Goal: Task Accomplishment & Management: Use online tool/utility

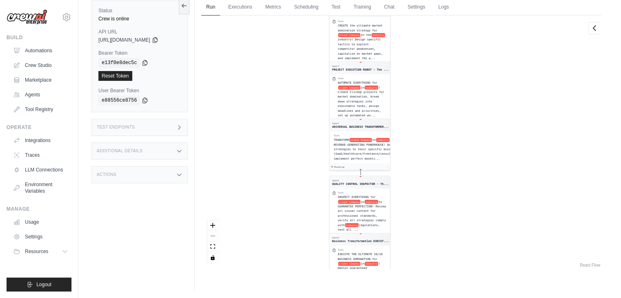
scroll to position [34, 0]
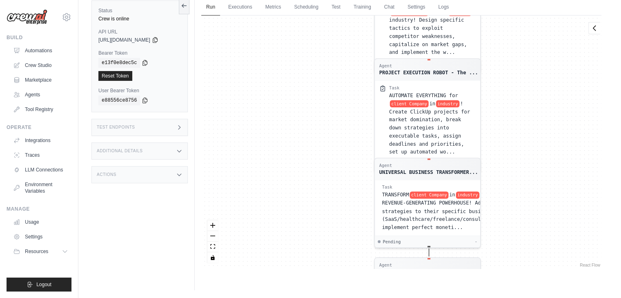
drag, startPoint x: 272, startPoint y: 69, endPoint x: 306, endPoint y: 317, distance: 250.6
click at [306, 298] on html "[EMAIL_ADDRESS][DOMAIN_NAME] Settings Build Automations Crew Studio" at bounding box center [310, 132] width 621 height 333
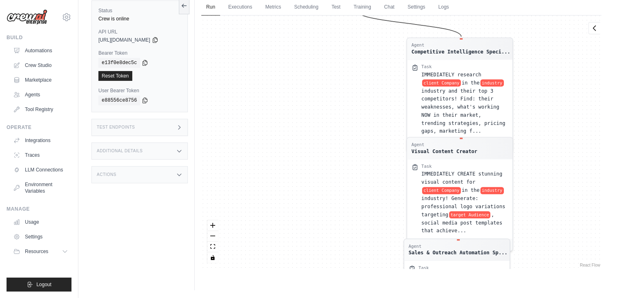
drag, startPoint x: 310, startPoint y: 86, endPoint x: 307, endPoint y: 256, distance: 169.9
click at [307, 256] on div "Agent Competitive Intelligence Speci... Task IMMEDIATELY research client Compan…" at bounding box center [401, 143] width 400 height 254
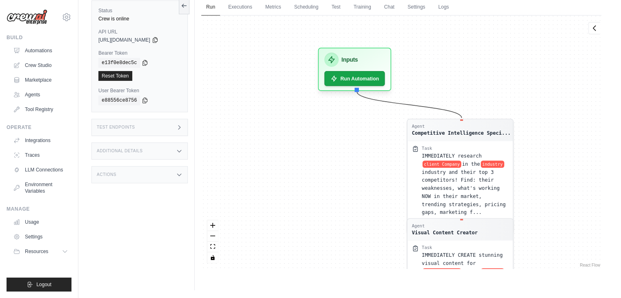
drag, startPoint x: 326, startPoint y: 71, endPoint x: 328, endPoint y: 118, distance: 47.0
click at [328, 118] on div "Agent Competitive Intelligence Speci... Task IMMEDIATELY research client Compan…" at bounding box center [401, 143] width 400 height 254
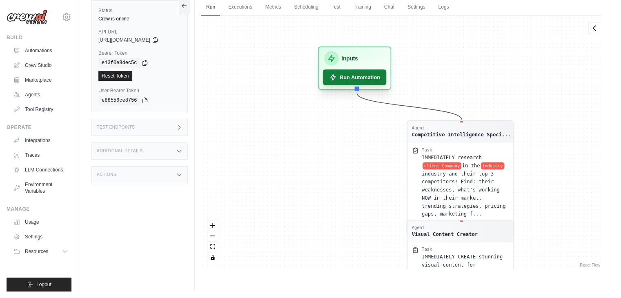
click at [353, 74] on button "Run Automation" at bounding box center [355, 77] width 64 height 16
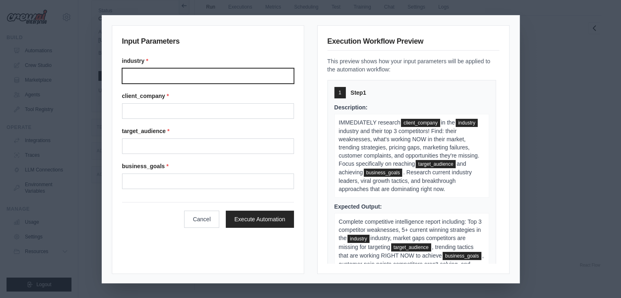
click at [181, 72] on input "Industry" at bounding box center [208, 76] width 172 height 16
type input "*********"
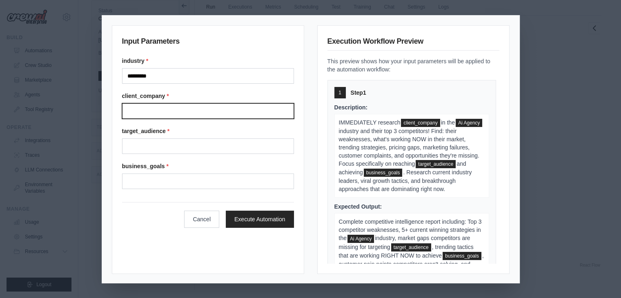
click at [148, 105] on input "Client company" at bounding box center [208, 111] width 172 height 16
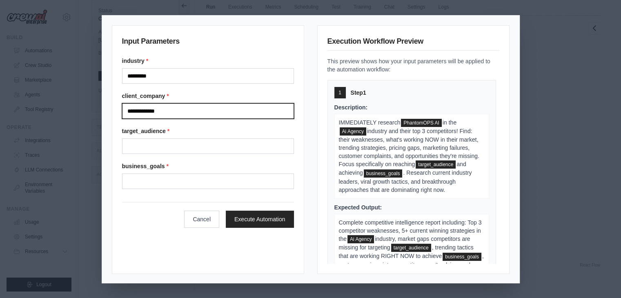
type input "**********"
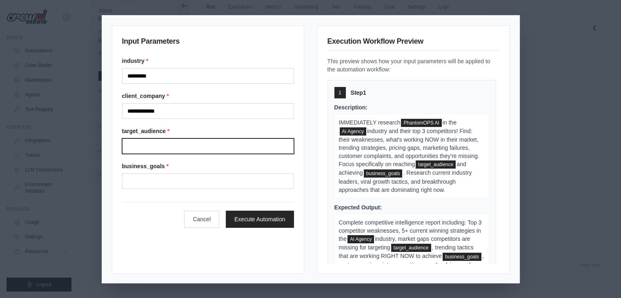
click at [145, 142] on input "Target audience" at bounding box center [208, 146] width 172 height 16
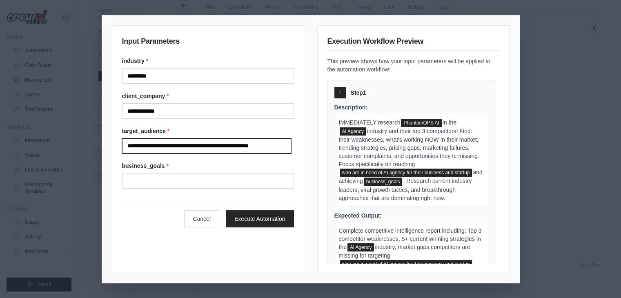
scroll to position [0, 9]
type input "**********"
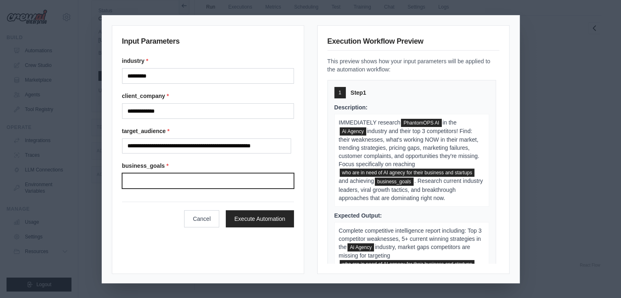
scroll to position [0, 0]
click at [147, 175] on input "Business goals" at bounding box center [208, 181] width 172 height 16
type input "****"
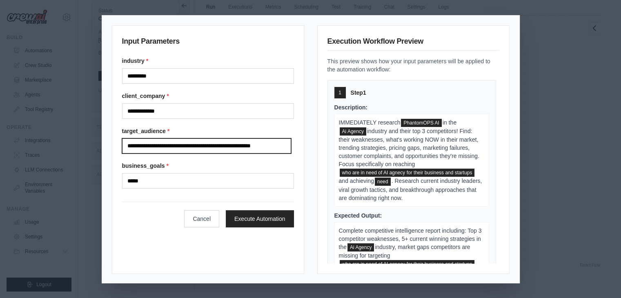
click at [196, 145] on input "**********" at bounding box center [206, 146] width 169 height 16
type input "**********"
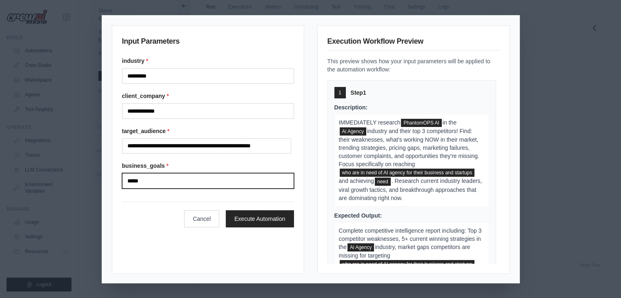
click at [181, 174] on input "****" at bounding box center [208, 181] width 172 height 16
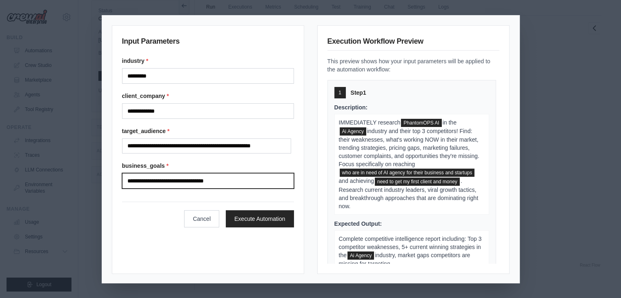
drag, startPoint x: 246, startPoint y: 183, endPoint x: 212, endPoint y: 180, distance: 34.4
click at [212, 180] on input "**********" at bounding box center [208, 181] width 172 height 16
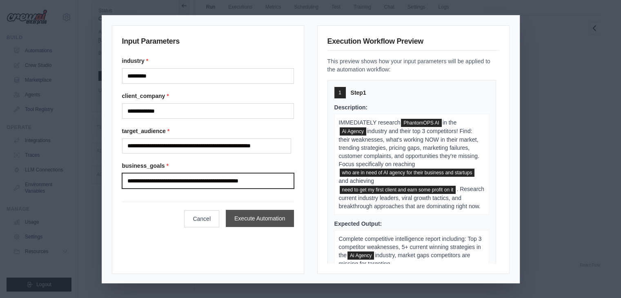
type input "**********"
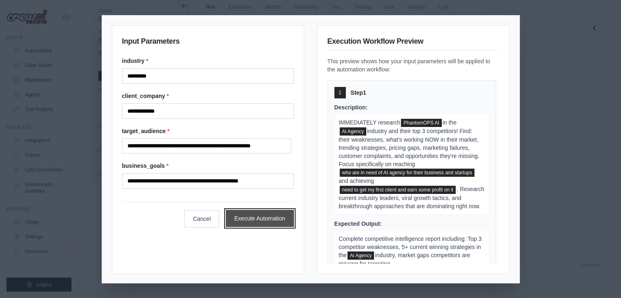
click at [257, 225] on button "Execute Automation" at bounding box center [260, 218] width 68 height 17
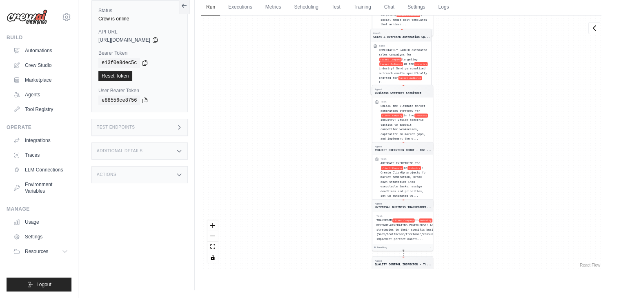
drag, startPoint x: 325, startPoint y: 78, endPoint x: 325, endPoint y: 254, distance: 175.6
click at [325, 254] on div "Agent Competitive Intelligence Speci... Task IMMEDIATELY research client Compan…" at bounding box center [401, 143] width 400 height 254
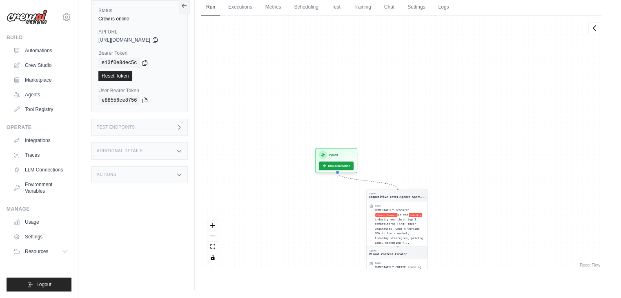
drag, startPoint x: 328, startPoint y: 108, endPoint x: 322, endPoint y: 292, distance: 184.3
click at [322, 292] on main "Submit a support request Describe your issue or question * Please be specific a…" at bounding box center [349, 132] width 543 height 333
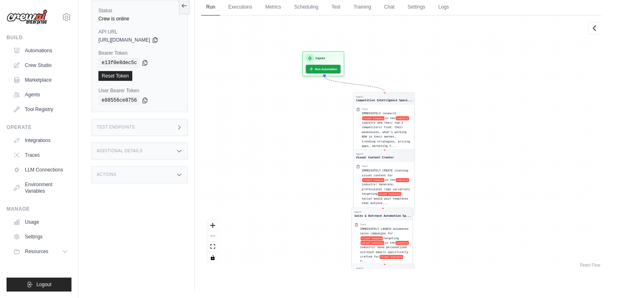
drag, startPoint x: 315, startPoint y: 251, endPoint x: 303, endPoint y: 116, distance: 135.3
click at [303, 116] on div "Agent Competitive Intelligence Speci... Task IMMEDIATELY research client Compan…" at bounding box center [401, 143] width 400 height 254
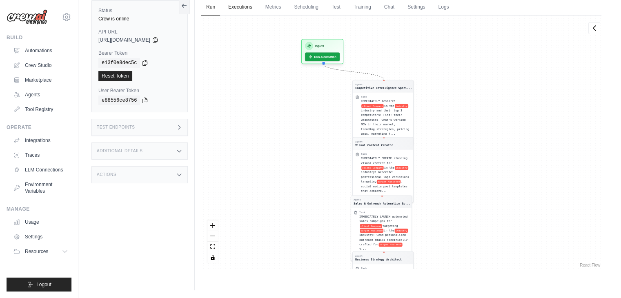
click at [237, 9] on link "Executions" at bounding box center [240, 7] width 34 height 17
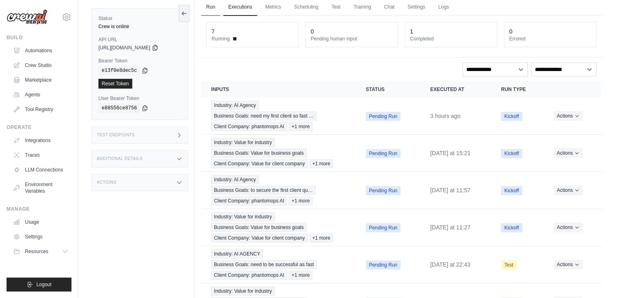
click at [214, 5] on link "Run" at bounding box center [210, 7] width 19 height 17
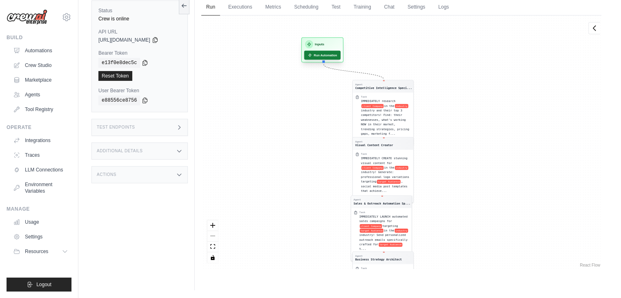
click at [321, 51] on button "Run Automation" at bounding box center [322, 55] width 36 height 9
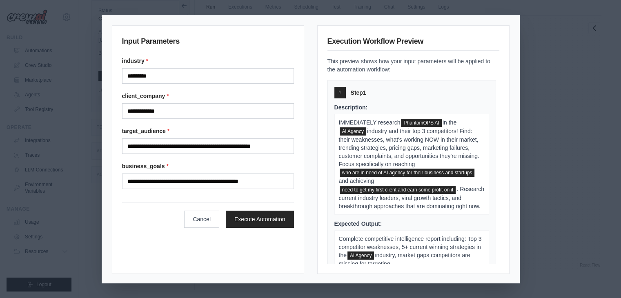
scroll to position [16, 0]
click at [266, 221] on button "Execute Automation" at bounding box center [260, 218] width 68 height 17
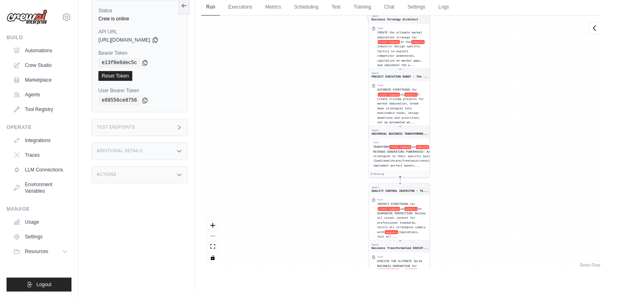
scroll to position [8, 0]
drag, startPoint x: 334, startPoint y: 99, endPoint x: 314, endPoint y: 257, distance: 158.8
click at [314, 257] on div "Agent Competitive Intelligence Speci... Task IMMEDIATELY research client Compan…" at bounding box center [401, 143] width 400 height 254
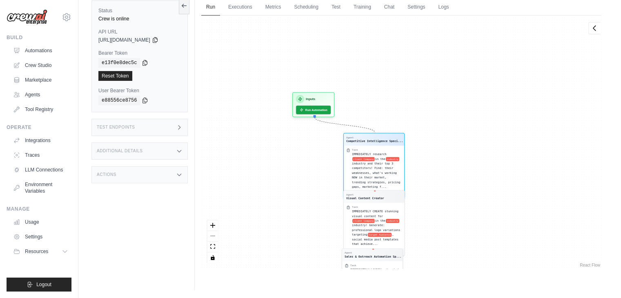
drag, startPoint x: 341, startPoint y: 87, endPoint x: 335, endPoint y: 220, distance: 133.2
click at [335, 220] on div "Agent Competitive Intelligence Speci... Task IMMEDIATELY research client Compan…" at bounding box center [401, 143] width 400 height 254
click at [326, 146] on div "Agent Competitive Intelligence Speci... Task IMMEDIATELY research client Compan…" at bounding box center [401, 143] width 400 height 254
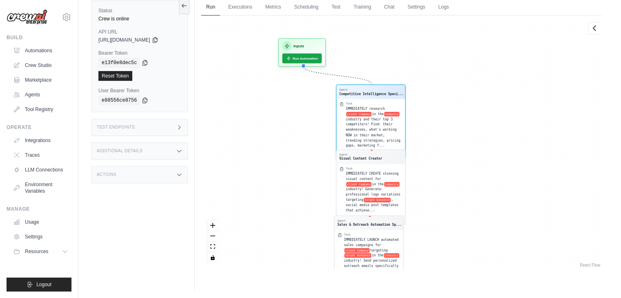
drag, startPoint x: 334, startPoint y: 183, endPoint x: 319, endPoint y: 120, distance: 64.1
click at [319, 120] on div "Agent Competitive Intelligence Speci... Task IMMEDIATELY research client Compan…" at bounding box center [401, 143] width 400 height 254
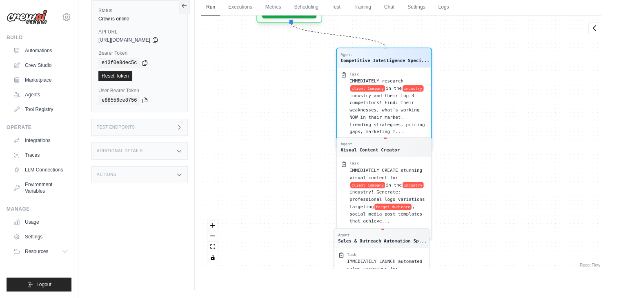
scroll to position [16, 0]
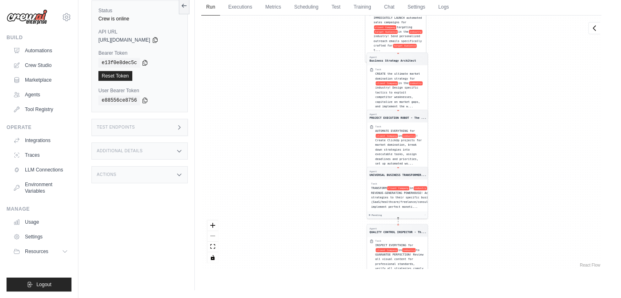
drag, startPoint x: 325, startPoint y: 149, endPoint x: 321, endPoint y: 156, distance: 8.1
click at [315, 256] on div "Agent Competitive Intelligence Speci... Task IMMEDIATELY research client Compan…" at bounding box center [401, 143] width 400 height 254
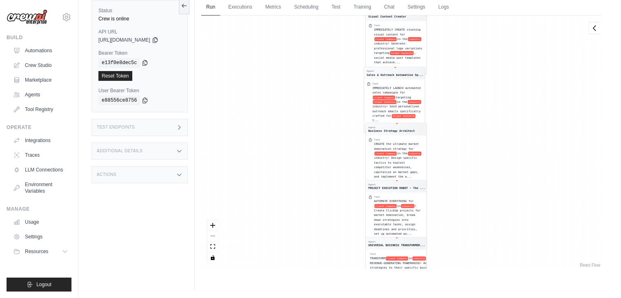
drag, startPoint x: 323, startPoint y: 160, endPoint x: 323, endPoint y: 199, distance: 38.8
click at [323, 186] on div "Agent Competitive Intelligence Speci... Task IMMEDIATELY research client Compan…" at bounding box center [401, 143] width 400 height 254
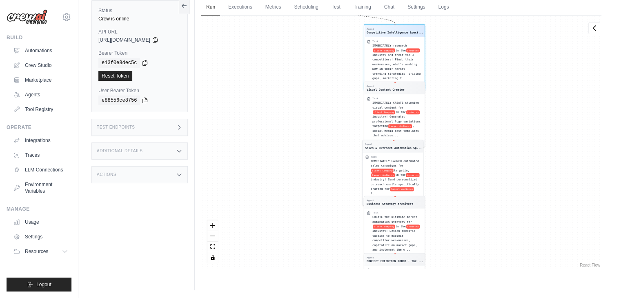
drag, startPoint x: 327, startPoint y: 120, endPoint x: 325, endPoint y: 151, distance: 31.1
click at [325, 151] on div "Agent Competitive Intelligence Speci... Task IMMEDIATELY research client Compan…" at bounding box center [401, 143] width 400 height 254
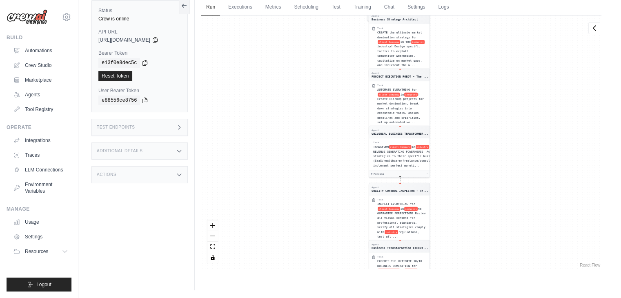
drag, startPoint x: 325, startPoint y: 151, endPoint x: 323, endPoint y: 51, distance: 100.1
click at [323, 51] on div "Agent Competitive Intelligence Speci... Task IMMEDIATELY research client Compan…" at bounding box center [401, 143] width 400 height 254
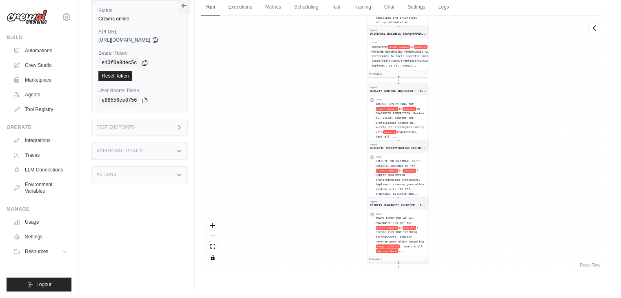
drag, startPoint x: 323, startPoint y: 172, endPoint x: 323, endPoint y: 61, distance: 110.7
click at [323, 61] on div "Agent Competitive Intelligence Speci... Task IMMEDIATELY research client Compan…" at bounding box center [401, 143] width 400 height 254
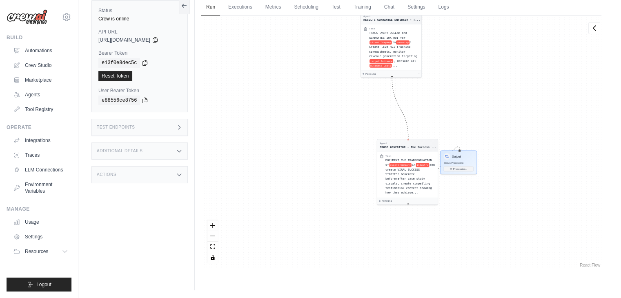
drag, startPoint x: 323, startPoint y: 219, endPoint x: 317, endPoint y: 144, distance: 75.0
click at [317, 144] on div "Agent Competitive Intelligence Speci... Task IMMEDIATELY research client Compan…" at bounding box center [401, 143] width 400 height 254
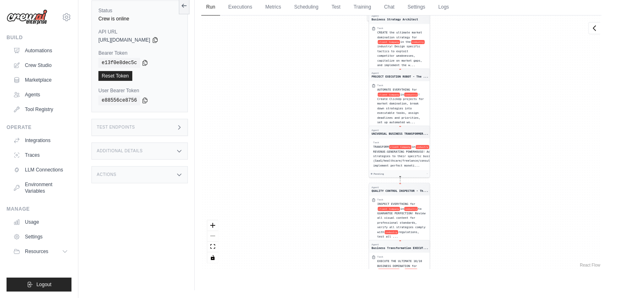
drag, startPoint x: 508, startPoint y: 209, endPoint x: 501, endPoint y: 19, distance: 190.0
click at [501, 19] on div "Agent Competitive Intelligence Speci... Task IMMEDIATELY research client Compan…" at bounding box center [401, 143] width 400 height 254
drag, startPoint x: 479, startPoint y: 263, endPoint x: 471, endPoint y: 58, distance: 205.9
click at [471, 58] on div "Agent Competitive Intelligence Speci... Task IMMEDIATELY research client Compan…" at bounding box center [401, 143] width 400 height 254
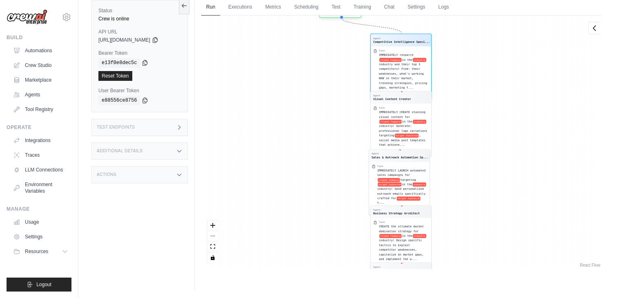
drag, startPoint x: 469, startPoint y: 201, endPoint x: 468, endPoint y: 317, distance: 115.6
click at [468, 298] on html "[EMAIL_ADDRESS][DOMAIN_NAME] Settings Build Automations Crew Studio" at bounding box center [310, 132] width 621 height 333
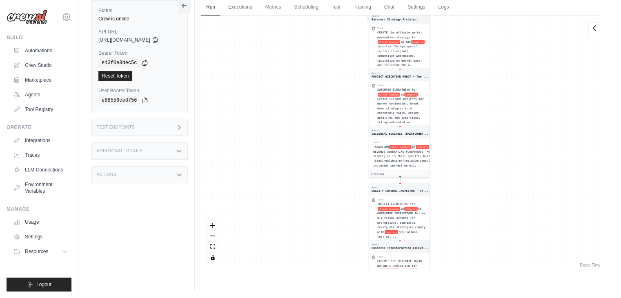
drag, startPoint x: 400, startPoint y: 203, endPoint x: 464, endPoint y: 17, distance: 196.8
click at [464, 17] on div "Agent Competitive Intelligence Speci... Task IMMEDIATELY research client Compan…" at bounding box center [401, 143] width 400 height 254
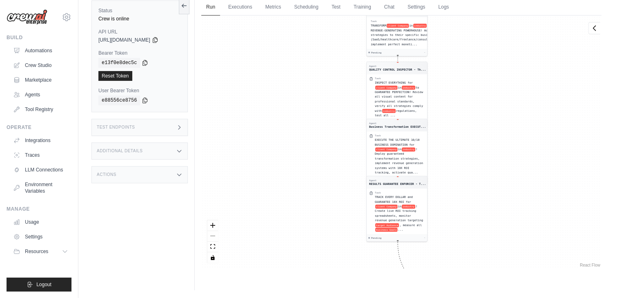
drag, startPoint x: 480, startPoint y: 180, endPoint x: 477, endPoint y: 57, distance: 123.4
click at [477, 57] on div "Agent Competitive Intelligence Speci... Task IMMEDIATELY research client Compan…" at bounding box center [401, 143] width 400 height 254
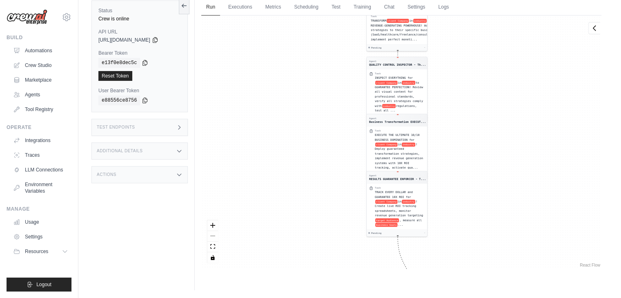
drag, startPoint x: 476, startPoint y: 225, endPoint x: 459, endPoint y: 139, distance: 87.0
click at [459, 139] on div "Agent Competitive Intelligence Speci... Task IMMEDIATELY research client Compan…" at bounding box center [401, 143] width 400 height 254
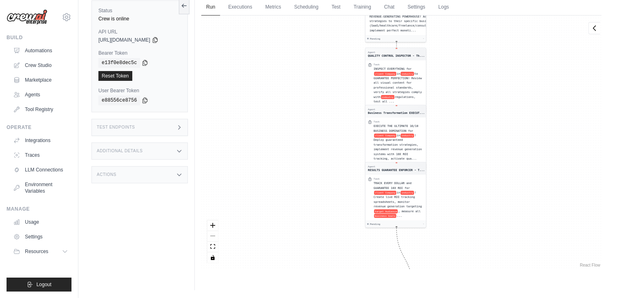
drag, startPoint x: 462, startPoint y: 261, endPoint x: 459, endPoint y: 139, distance: 122.1
click at [459, 123] on div "Agent Competitive Intelligence Speci... Task IMMEDIATELY research client Compan…" at bounding box center [401, 143] width 400 height 254
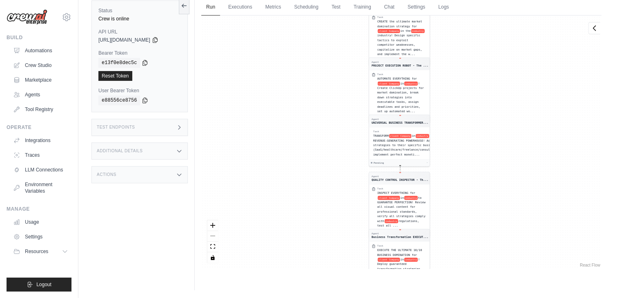
drag, startPoint x: 448, startPoint y: 243, endPoint x: 434, endPoint y: 89, distance: 154.2
click at [434, 89] on div "Agent Competitive Intelligence Speci... Task IMMEDIATELY research client Compan…" at bounding box center [401, 143] width 400 height 254
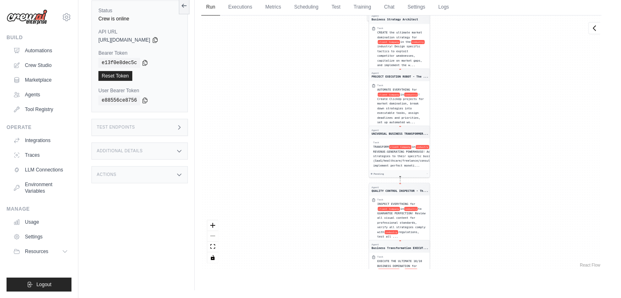
drag, startPoint x: 464, startPoint y: 268, endPoint x: 457, endPoint y: 15, distance: 252.9
click at [457, 16] on div "Agent Competitive Intelligence Speci... Task IMMEDIATELY research client Compan…" at bounding box center [401, 143] width 400 height 254
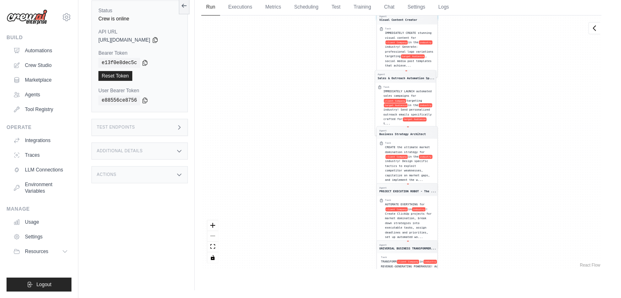
drag, startPoint x: 479, startPoint y: 49, endPoint x: 487, endPoint y: 166, distance: 117.0
click at [487, 166] on div "Agent Competitive Intelligence Speci... Task IMMEDIATELY research client Compan…" at bounding box center [401, 143] width 400 height 254
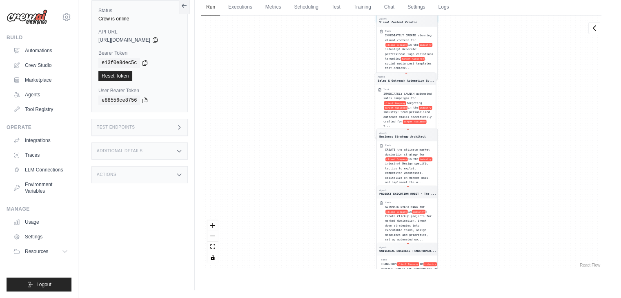
drag, startPoint x: 487, startPoint y: 75, endPoint x: 488, endPoint y: 163, distance: 88.2
click at [488, 163] on div "Agent Competitive Intelligence Speci... Task IMMEDIATELY research client Compan…" at bounding box center [401, 143] width 400 height 254
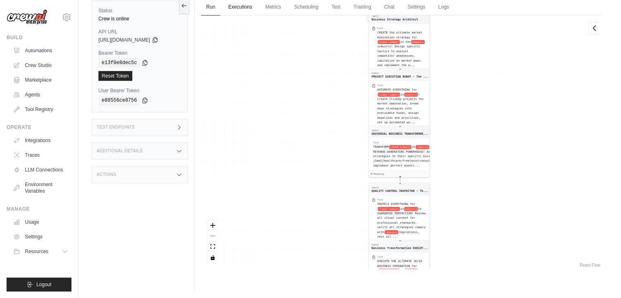
click at [246, 10] on link "Executions" at bounding box center [240, 7] width 34 height 17
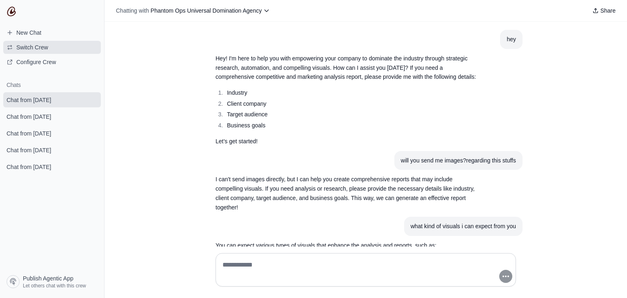
scroll to position [372, 0]
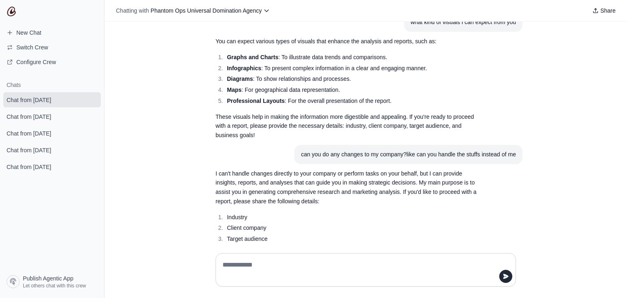
scroll to position [372, 0]
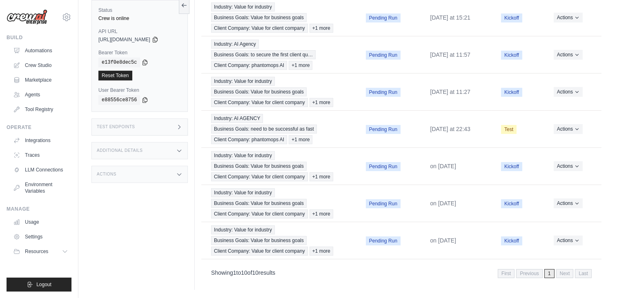
scroll to position [290, 0]
click at [368, 236] on span "Pending Run" at bounding box center [383, 240] width 35 height 9
drag, startPoint x: 249, startPoint y: 274, endPoint x: 252, endPoint y: 267, distance: 7.5
click at [247, 272] on span "10" at bounding box center [244, 273] width 7 height 7
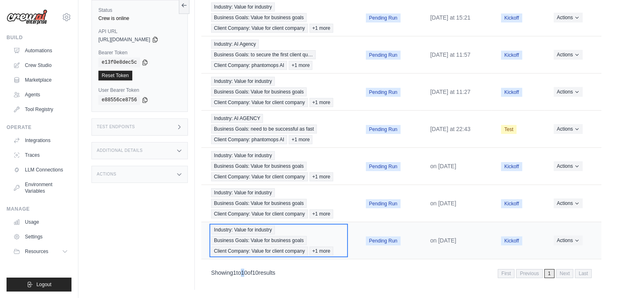
click at [253, 247] on span "Client Company: Value for client company" at bounding box center [259, 251] width 97 height 9
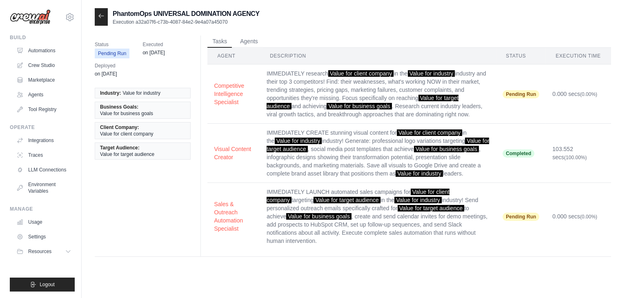
scroll to position [16, 0]
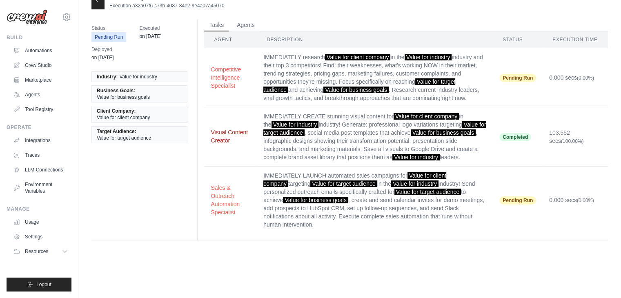
click at [225, 145] on button "Visual Content Creator" at bounding box center [231, 136] width 40 height 16
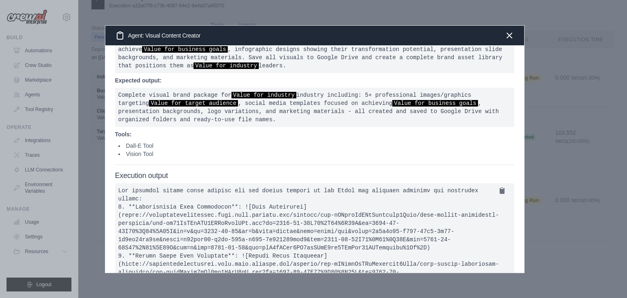
scroll to position [82, 0]
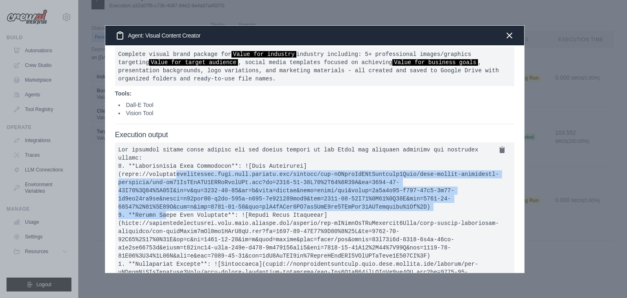
drag, startPoint x: 121, startPoint y: 174, endPoint x: 291, endPoint y: 207, distance: 173.1
click at [291, 207] on pre at bounding box center [314, 221] width 399 height 157
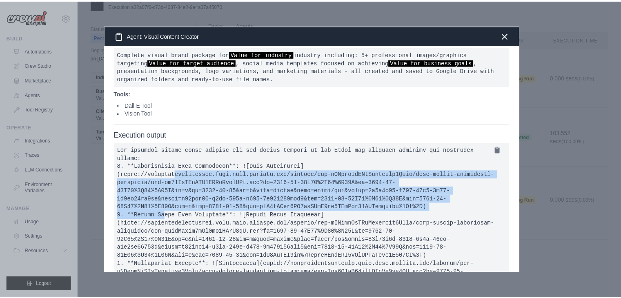
scroll to position [0, 0]
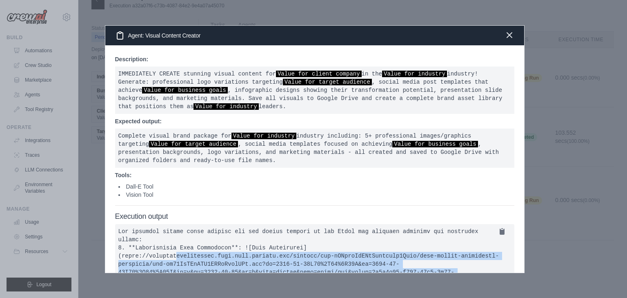
click at [508, 38] on icon "button" at bounding box center [510, 35] width 10 height 10
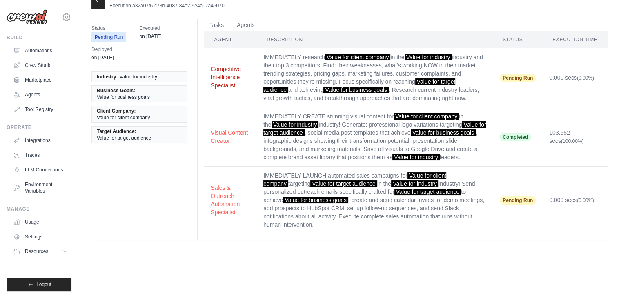
click at [215, 78] on button "Competitive Intelligence Specialist" at bounding box center [231, 77] width 40 height 25
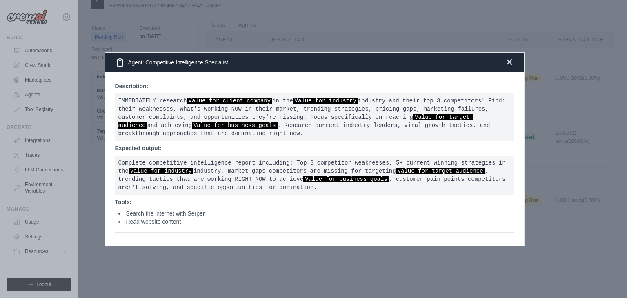
click at [514, 63] on icon "button" at bounding box center [510, 62] width 10 height 10
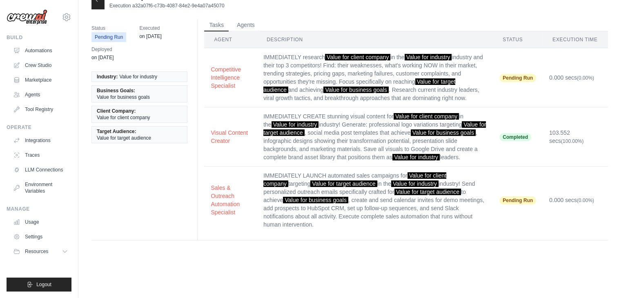
click at [274, 37] on th "Description" at bounding box center [375, 39] width 236 height 17
click at [508, 81] on span "Pending Run" at bounding box center [517, 78] width 37 height 8
click at [243, 25] on button "Agents" at bounding box center [246, 25] width 28 height 12
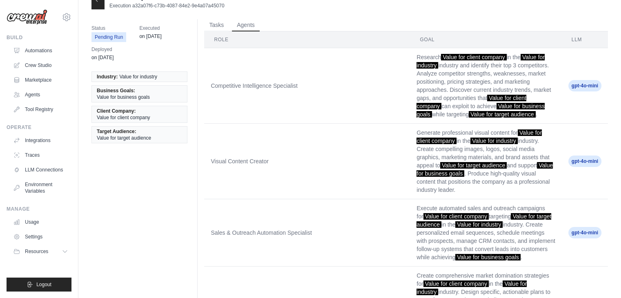
click at [100, 6] on div at bounding box center [97, 1] width 13 height 18
click at [96, 4] on div at bounding box center [97, 1] width 13 height 18
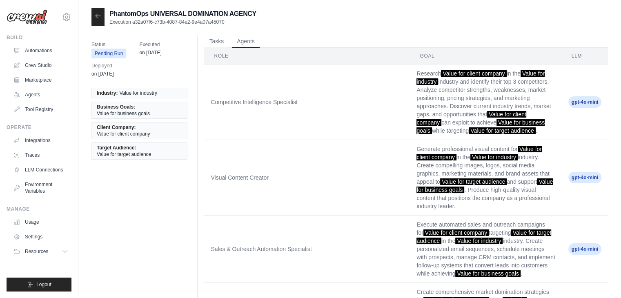
click at [98, 15] on icon at bounding box center [98, 16] width 7 height 7
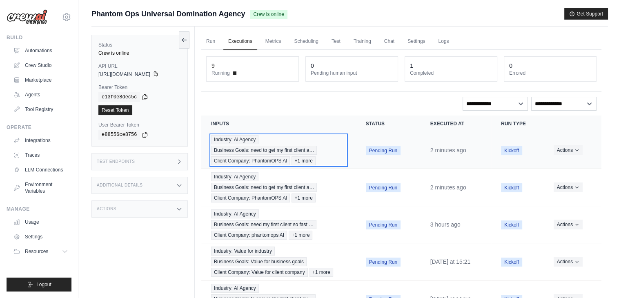
click at [284, 147] on span "Business Goals: need to get my first client a…" at bounding box center [264, 150] width 106 height 9
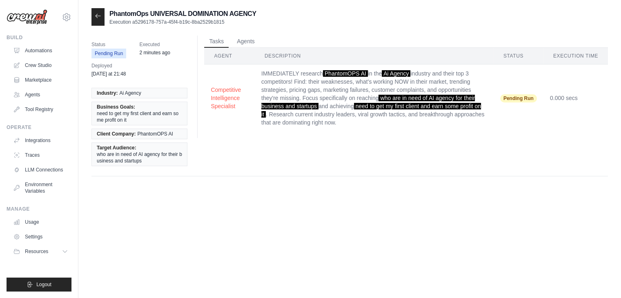
click at [100, 16] on icon at bounding box center [98, 16] width 7 height 7
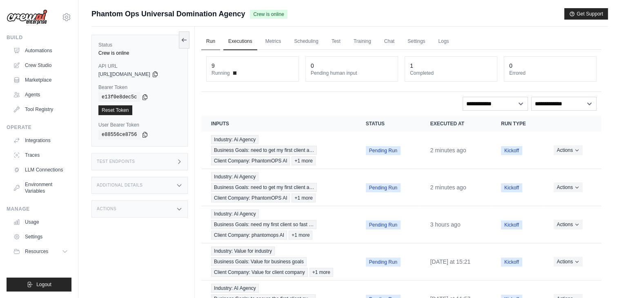
click at [212, 36] on link "Run" at bounding box center [210, 41] width 19 height 17
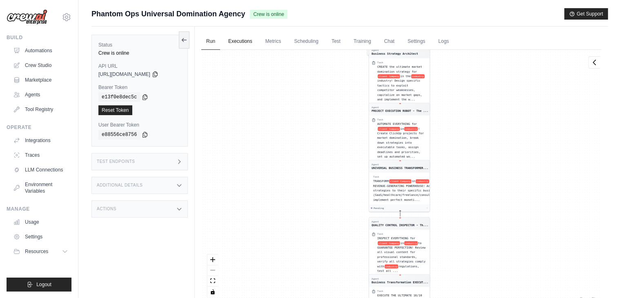
click at [241, 35] on link "Executions" at bounding box center [240, 41] width 34 height 17
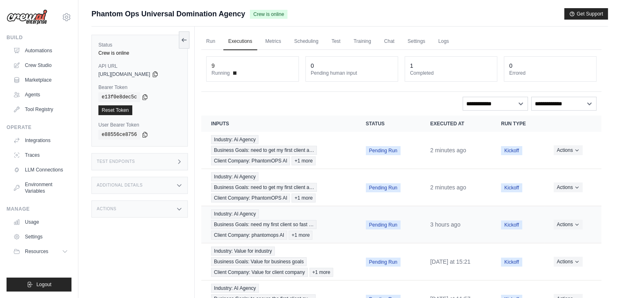
scroll to position [290, 0]
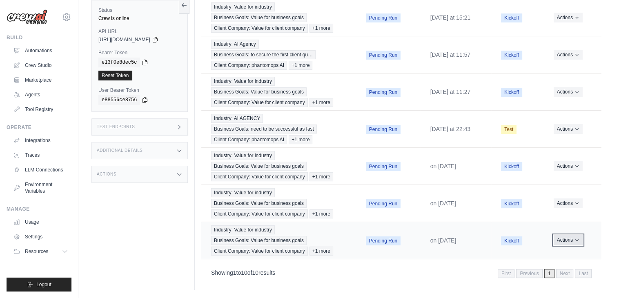
click at [568, 235] on button "Actions" at bounding box center [568, 240] width 29 height 10
click at [564, 262] on button "Delete" at bounding box center [565, 267] width 52 height 13
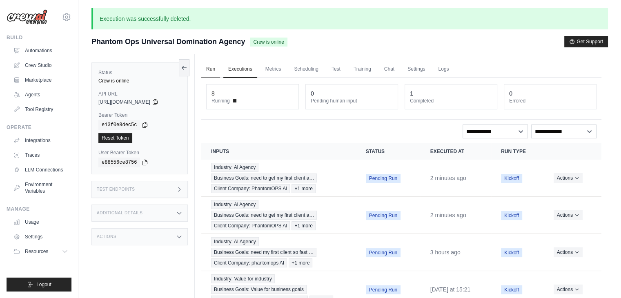
click at [209, 65] on link "Run" at bounding box center [210, 69] width 19 height 17
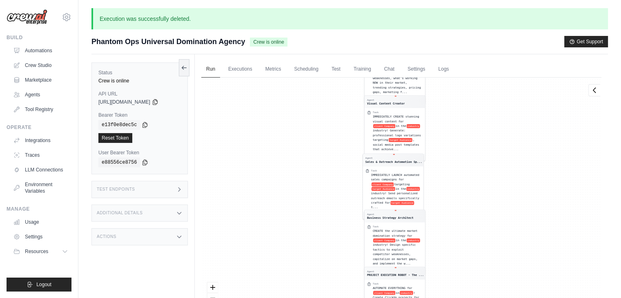
drag, startPoint x: 495, startPoint y: 125, endPoint x: 497, endPoint y: 282, distance: 157.2
click at [495, 296] on div "Agent Competitive Intelligence Speci... Task IMMEDIATELY research client Compan…" at bounding box center [401, 205] width 400 height 254
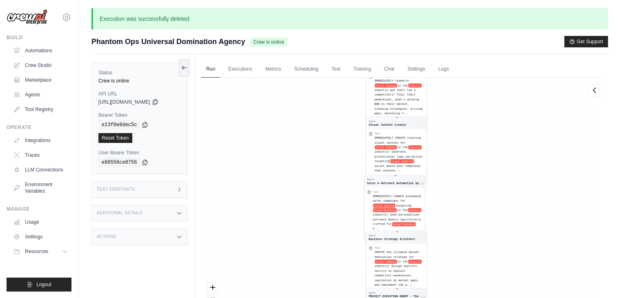
drag, startPoint x: 495, startPoint y: 172, endPoint x: 492, endPoint y: 281, distance: 109.1
click at [492, 281] on div "Agent Competitive Intelligence Speci... Task IMMEDIATELY research client Compan…" at bounding box center [401, 205] width 400 height 254
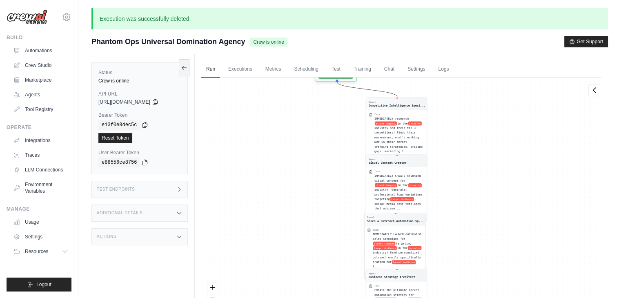
drag, startPoint x: 493, startPoint y: 244, endPoint x: 498, endPoint y: 91, distance: 153.2
click at [498, 78] on div "Agent Competitive Intelligence Speci... Task IMMEDIATELY research client Compan…" at bounding box center [401, 205] width 400 height 254
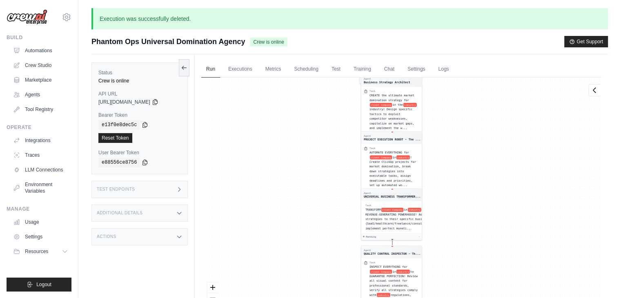
drag, startPoint x: 502, startPoint y: 211, endPoint x: 498, endPoint y: 124, distance: 86.6
click at [493, 93] on div "Agent Competitive Intelligence Speci... Task IMMEDIATELY research client Compan…" at bounding box center [401, 205] width 400 height 254
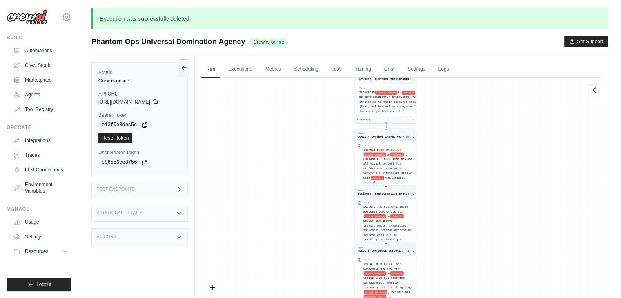
drag, startPoint x: 516, startPoint y: 283, endPoint x: 512, endPoint y: 197, distance: 86.3
click at [512, 178] on div "Agent Competitive Intelligence Speci... Task IMMEDIATELY research client Compan…" at bounding box center [401, 205] width 400 height 254
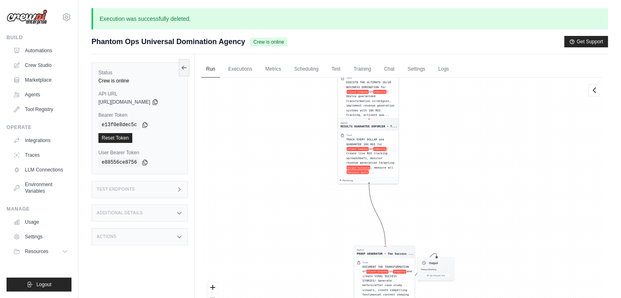
drag, startPoint x: 523, startPoint y: 290, endPoint x: 506, endPoint y: 152, distance: 139.1
click at [506, 152] on div "Agent Competitive Intelligence Speci... Task IMMEDIATELY research client Compan…" at bounding box center [401, 205] width 400 height 254
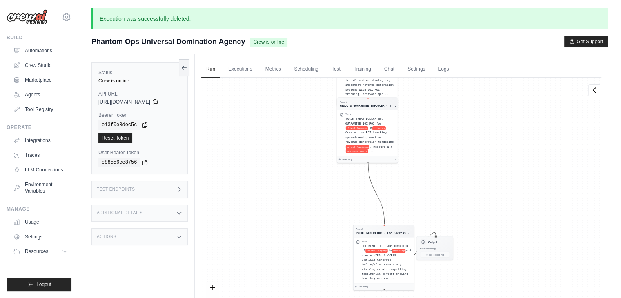
drag, startPoint x: 511, startPoint y: 209, endPoint x: 509, endPoint y: 158, distance: 50.7
click at [509, 158] on div "Agent Competitive Intelligence Speci... Task IMMEDIATELY research client Compan…" at bounding box center [401, 205] width 400 height 254
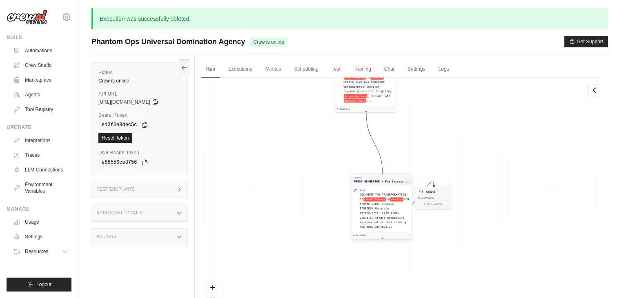
click at [388, 213] on span "and create VIRAL SUCCESS STORIES! Generate before/after case study visuals, cre…" at bounding box center [384, 213] width 49 height 31
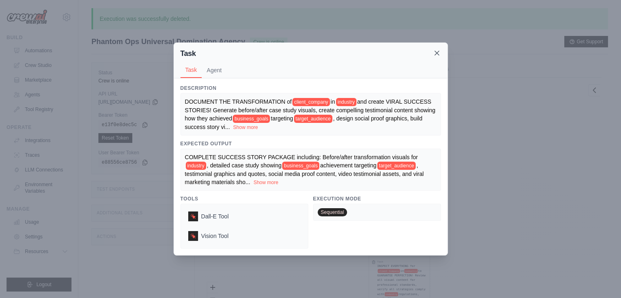
click at [437, 56] on icon at bounding box center [437, 53] width 8 height 8
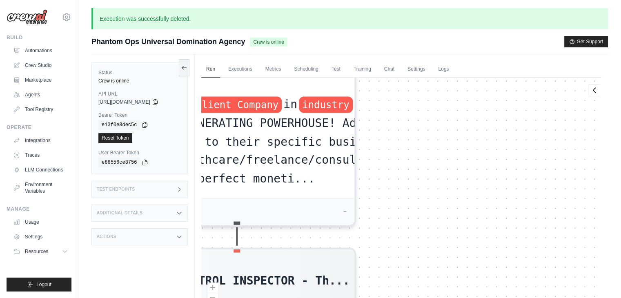
click at [503, 19] on div "Execution was successfully deleted. Submit a support request Describe your issu…" at bounding box center [349, 180] width 543 height 344
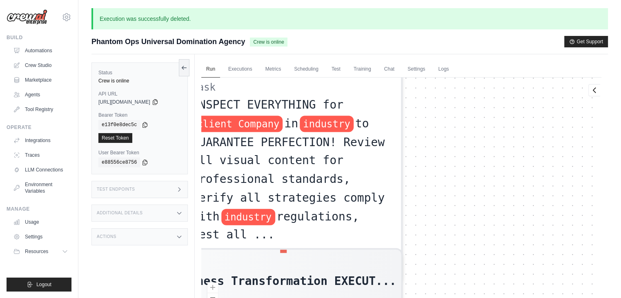
click at [494, 33] on div "Execution was successfully deleted. Submit a support request Describe your issu…" at bounding box center [349, 180] width 543 height 344
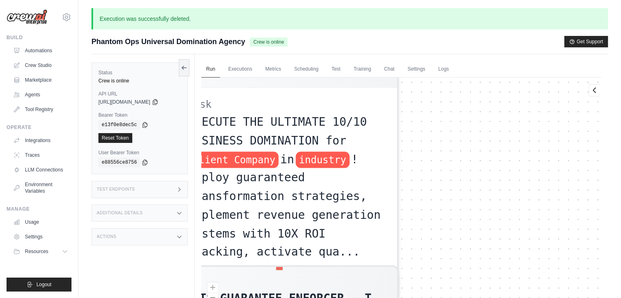
drag, startPoint x: 505, startPoint y: 139, endPoint x: 510, endPoint y: 196, distance: 57.4
click at [506, 106] on div "Agent Competitive Intelligence Speci... Task IMMEDIATELY research client Compan…" at bounding box center [401, 205] width 400 height 254
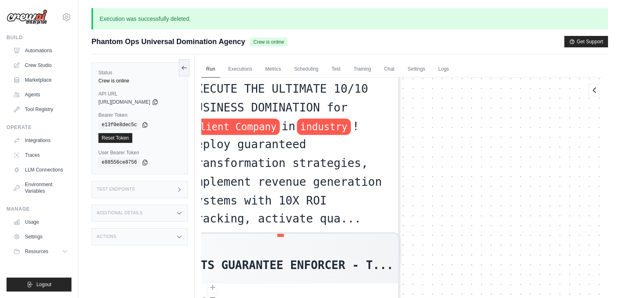
drag, startPoint x: 516, startPoint y: 234, endPoint x: 508, endPoint y: 94, distance: 139.9
click at [508, 96] on div "Agent Competitive Intelligence Speci... Task IMMEDIATELY research client Compan…" at bounding box center [401, 205] width 400 height 254
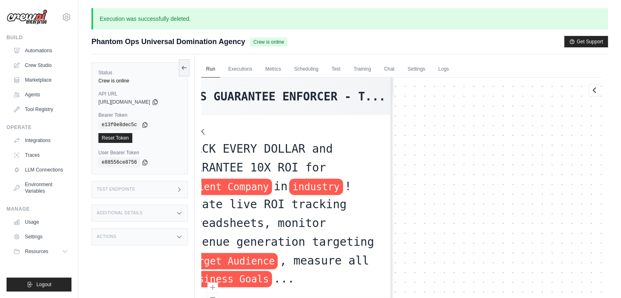
drag, startPoint x: 508, startPoint y: 200, endPoint x: 508, endPoint y: 35, distance: 165.0
click at [508, 35] on div "Execution was successfully deleted. Submit a support request Describe your issu…" at bounding box center [349, 180] width 543 height 344
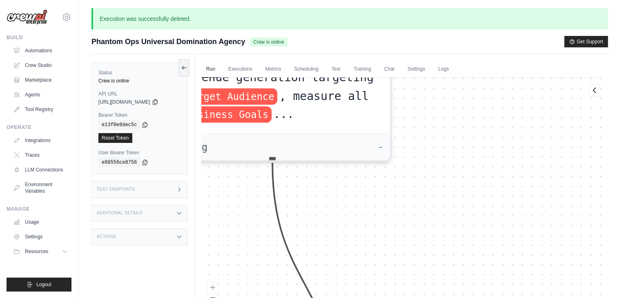
drag, startPoint x: 492, startPoint y: 265, endPoint x: 475, endPoint y: 116, distance: 149.3
click at [475, 116] on div "Agent Competitive Intelligence Speci... Task IMMEDIATELY research client Compan…" at bounding box center [401, 205] width 400 height 254
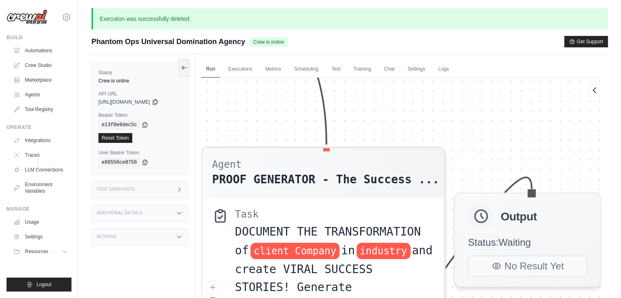
drag, startPoint x: 481, startPoint y: 220, endPoint x: 488, endPoint y: 112, distance: 107.7
click at [488, 112] on div "Agent Competitive Intelligence Speci... Task IMMEDIATELY research client Compan…" at bounding box center [401, 205] width 400 height 254
drag, startPoint x: 532, startPoint y: 172, endPoint x: 492, endPoint y: 87, distance: 94.1
click at [492, 87] on div "Agent Competitive Intelligence Speci... Task IMMEDIATELY research client Compan…" at bounding box center [401, 205] width 400 height 254
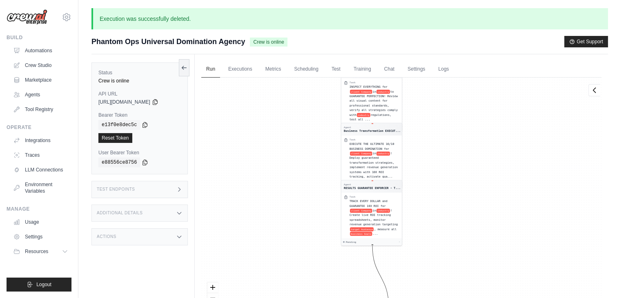
drag, startPoint x: 518, startPoint y: 255, endPoint x: 497, endPoint y: 131, distance: 126.3
click at [490, 77] on div "Run Executions Metrics Scheduling Test Training Chat Settings Logs 8 Running 0 …" at bounding box center [401, 203] width 413 height 298
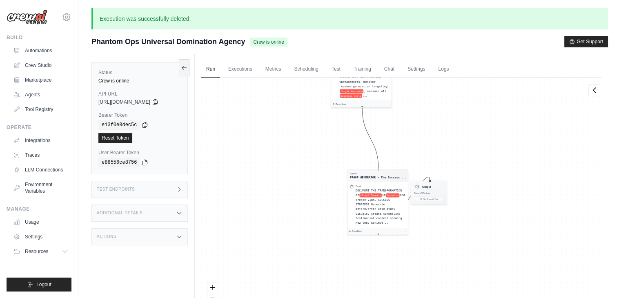
drag, startPoint x: 498, startPoint y: 227, endPoint x: 488, endPoint y: 89, distance: 139.2
click at [488, 89] on div "Agent Competitive Intelligence Speci... Task IMMEDIATELY research client Compan…" at bounding box center [401, 205] width 400 height 254
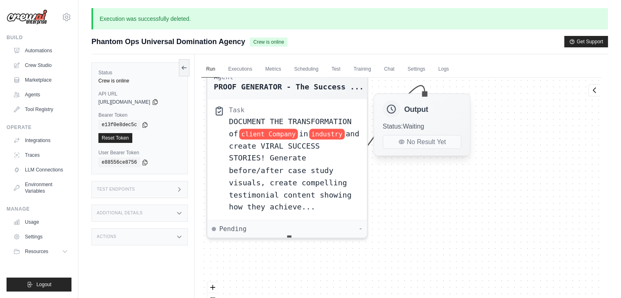
click at [410, 123] on span "Status: Waiting" at bounding box center [404, 126] width 42 height 7
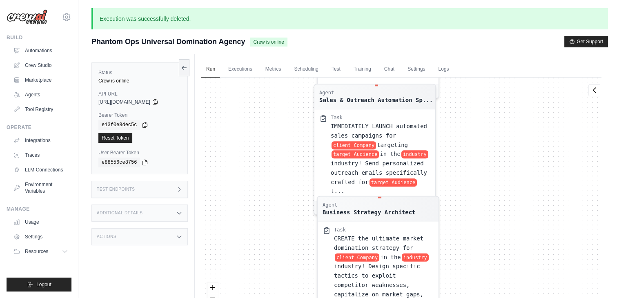
drag, startPoint x: 446, startPoint y: 136, endPoint x: 462, endPoint y: 317, distance: 181.6
click at [462, 298] on html "[EMAIL_ADDRESS][DOMAIN_NAME] Settings Build Automations Crew Studio" at bounding box center [310, 180] width 621 height 361
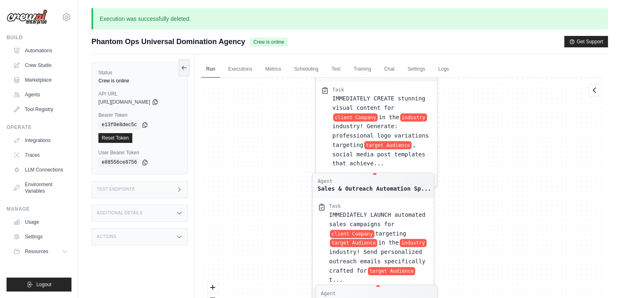
drag, startPoint x: 468, startPoint y: 213, endPoint x: 468, endPoint y: 252, distance: 39.2
click at [468, 252] on div "Agent Competitive Intelligence Speci... Task IMMEDIATELY research client Compan…" at bounding box center [401, 205] width 400 height 254
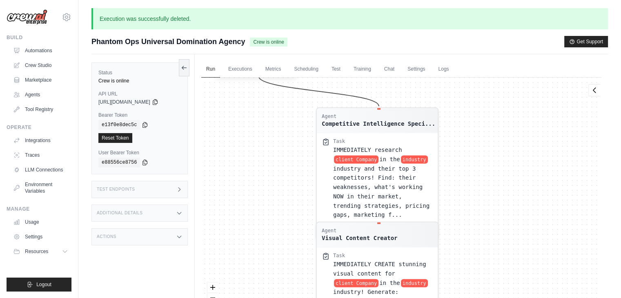
drag, startPoint x: 472, startPoint y: 172, endPoint x: 472, endPoint y: 303, distance: 131.1
click at [472, 298] on html "[EMAIL_ADDRESS][DOMAIN_NAME] Settings Build Automations Crew Studio" at bounding box center [310, 180] width 621 height 361
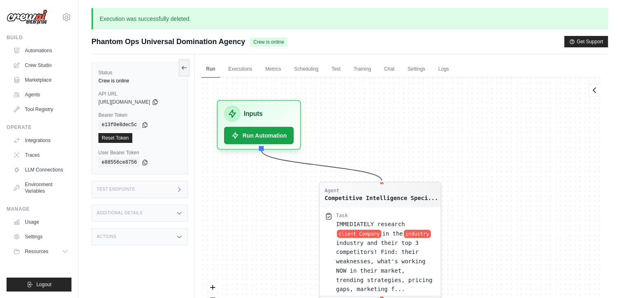
drag, startPoint x: 471, startPoint y: 218, endPoint x: 466, endPoint y: 265, distance: 47.3
click at [475, 287] on div "Agent Competitive Intelligence Speci... Task IMMEDIATELY research client Compan…" at bounding box center [401, 205] width 400 height 254
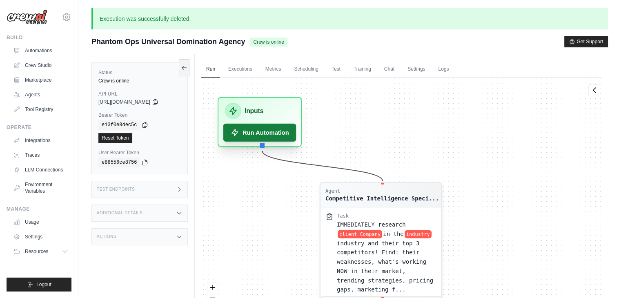
click at [269, 141] on div "Inputs Run Automation" at bounding box center [260, 122] width 84 height 50
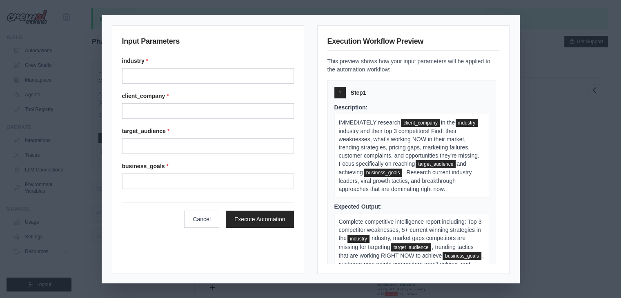
click at [604, 183] on div "Input Parameters industry * client_company * target_audience * business_goals *…" at bounding box center [310, 149] width 621 height 298
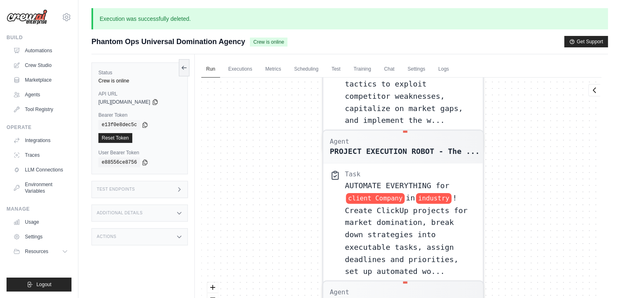
drag, startPoint x: 303, startPoint y: 162, endPoint x: 302, endPoint y: 287, distance: 125.8
click at [305, 288] on div "Agent Competitive Intelligence Speci... Task IMMEDIATELY research client Compan…" at bounding box center [401, 205] width 400 height 254
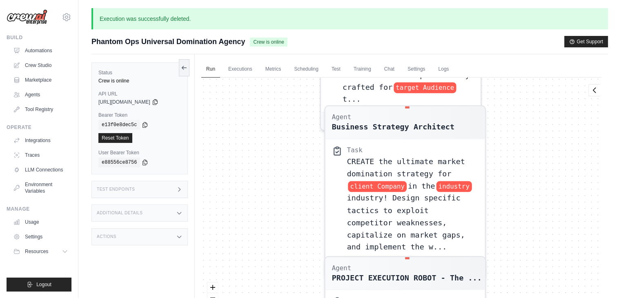
click at [320, 298] on html "[EMAIL_ADDRESS][DOMAIN_NAME] Settings Build Automations Crew Studio" at bounding box center [310, 180] width 621 height 361
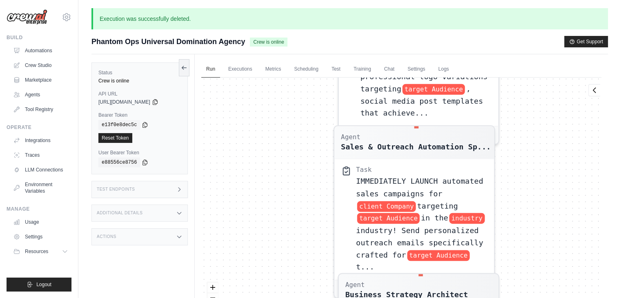
click at [337, 277] on div "Agent Competitive Intelligence Speci... Task IMMEDIATELY research client Compan…" at bounding box center [401, 205] width 400 height 254
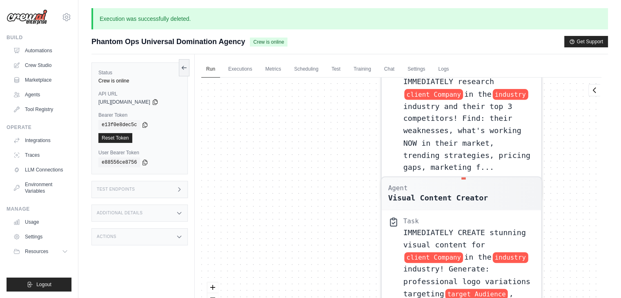
drag, startPoint x: 336, startPoint y: 199, endPoint x: 355, endPoint y: 301, distance: 103.7
click at [355, 298] on html "[EMAIL_ADDRESS][DOMAIN_NAME] Settings Build Automations Crew Studio" at bounding box center [310, 180] width 621 height 361
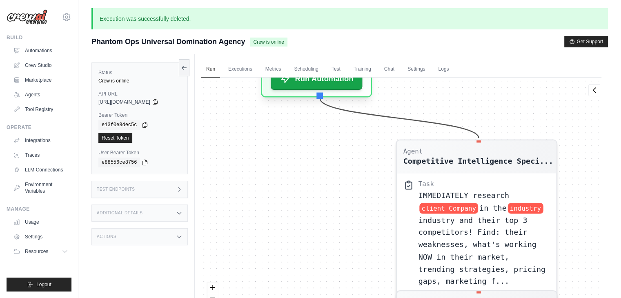
drag, startPoint x: 369, startPoint y: 244, endPoint x: 377, endPoint y: 170, distance: 74.4
click at [370, 236] on div "Agent Competitive Intelligence Speci... Task IMMEDIATELY research client Compan…" at bounding box center [401, 205] width 400 height 254
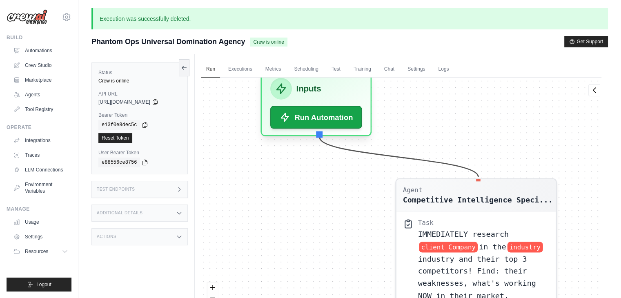
drag, startPoint x: 376, startPoint y: 243, endPoint x: 375, endPoint y: 253, distance: 10.7
click at [375, 253] on div "Agent Competitive Intelligence Speci... Task IMMEDIATELY research client Compan…" at bounding box center [401, 205] width 400 height 254
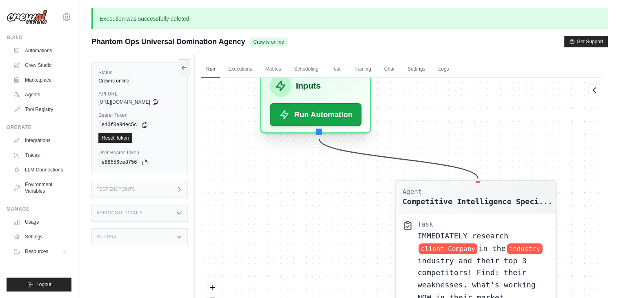
click at [349, 87] on div "Inputs" at bounding box center [316, 86] width 92 height 22
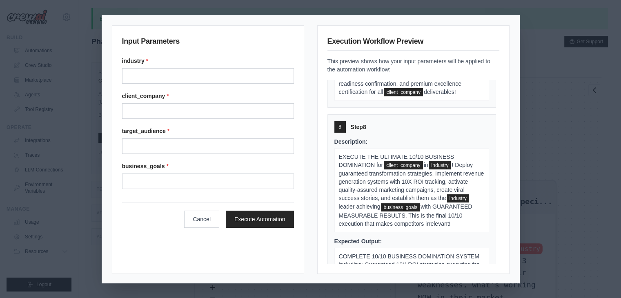
scroll to position [0, 0]
click at [547, 107] on div "Input Parameters industry * client_company * target_audience * business_goals *…" at bounding box center [310, 149] width 621 height 298
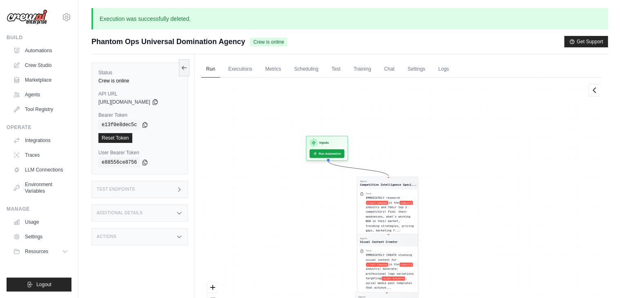
drag, startPoint x: 346, startPoint y: 267, endPoint x: 330, endPoint y: 139, distance: 129.3
click at [330, 139] on div "Agent Competitive Intelligence Speci... Task IMMEDIATELY research client Compan…" at bounding box center [401, 205] width 400 height 254
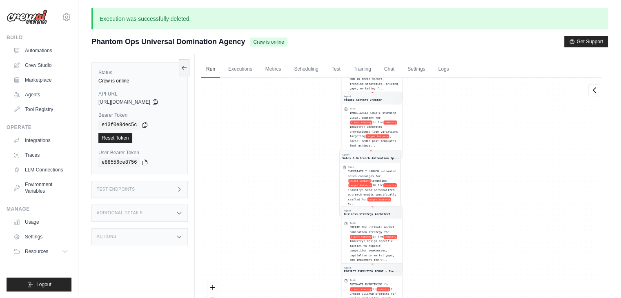
drag, startPoint x: 316, startPoint y: 263, endPoint x: 307, endPoint y: 39, distance: 223.9
click at [307, 49] on div "Submit a support request Describe your issue or question * Please be specific a…" at bounding box center [349, 194] width 517 height 316
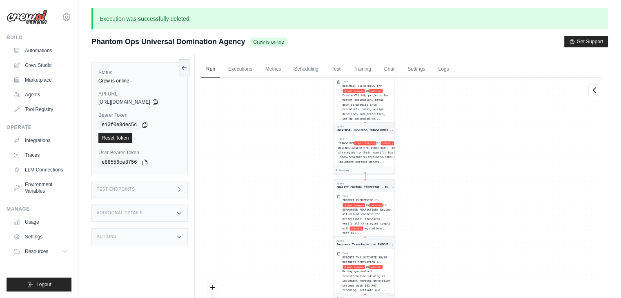
drag, startPoint x: 301, startPoint y: 203, endPoint x: 304, endPoint y: 29, distance: 174.0
click at [303, 38] on div "Submit a support request Describe your issue or question * Please be specific a…" at bounding box center [349, 194] width 517 height 316
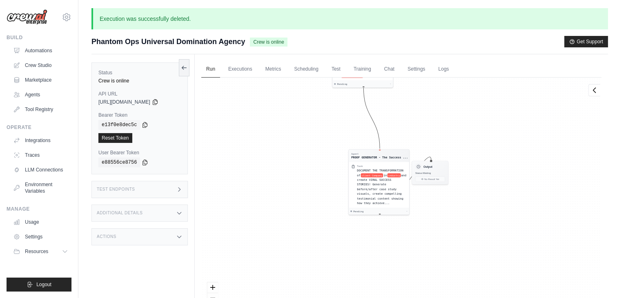
drag, startPoint x: 287, startPoint y: 221, endPoint x: 267, endPoint y: 27, distance: 195.8
click at [278, 87] on div "Agent Competitive Intelligence Speci... Task IMMEDIATELY research client Compan…" at bounding box center [401, 205] width 400 height 254
